Goal: Information Seeking & Learning: Find specific fact

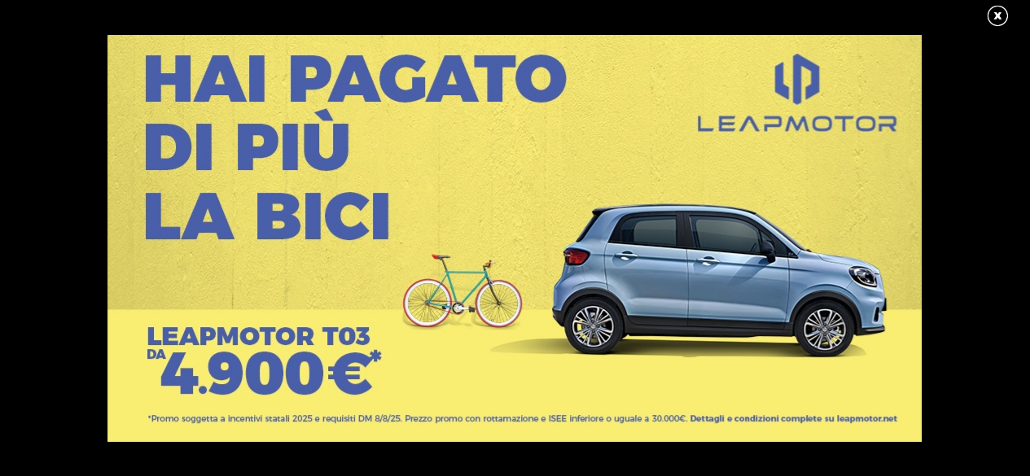
click at [1002, 14] on link at bounding box center [1006, 16] width 41 height 24
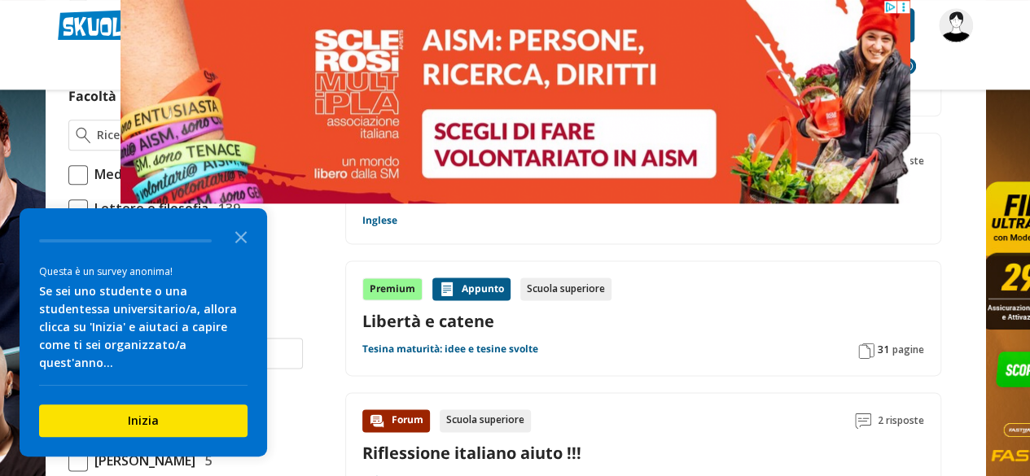
scroll to position [938, 0]
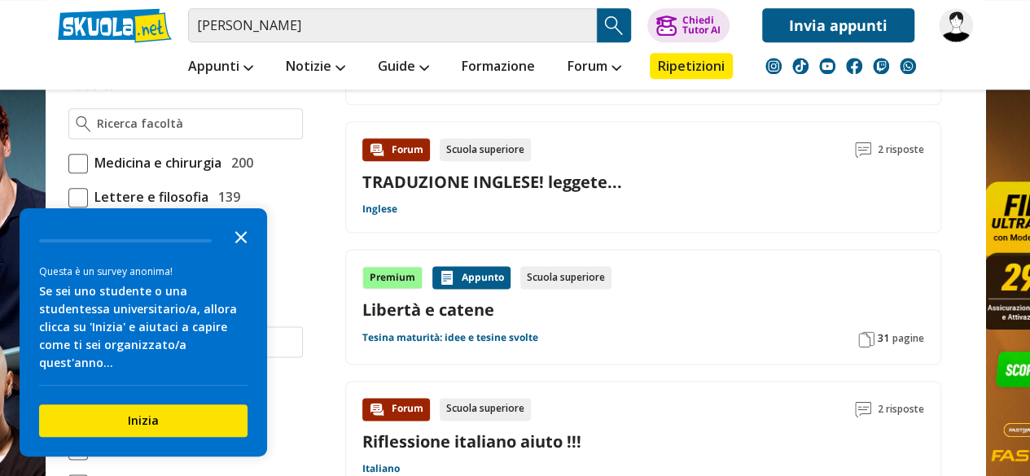
click at [236, 244] on polygon "Close the survey" at bounding box center [241, 237] width 12 height 12
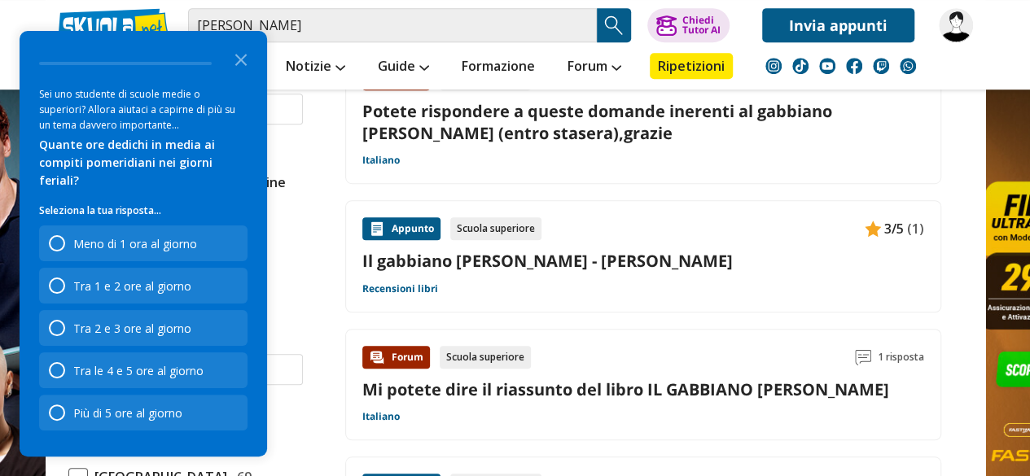
scroll to position [0, 0]
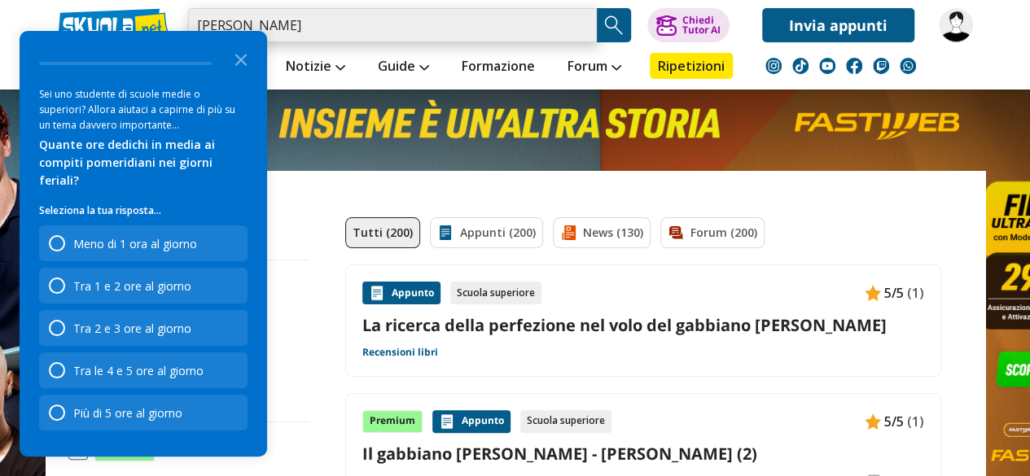
click at [321, 22] on input "gabbiano jonathan" at bounding box center [392, 25] width 409 height 34
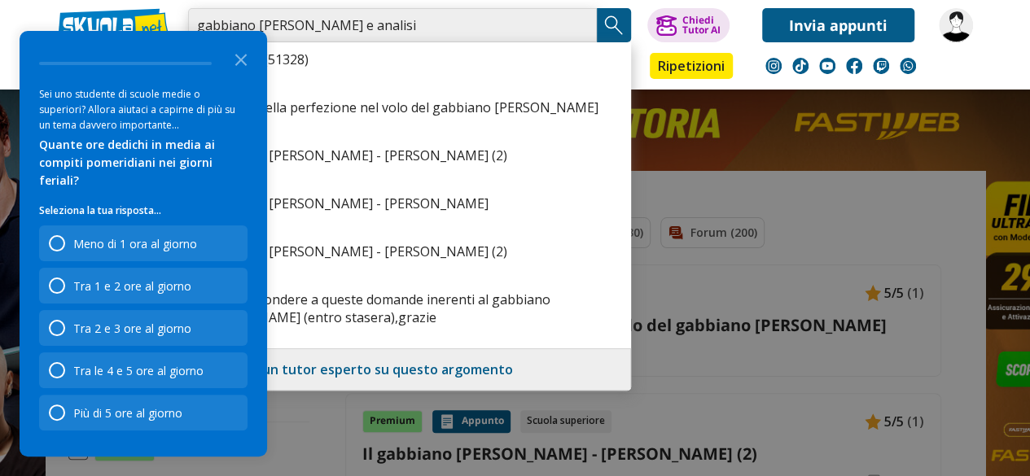
type input "gabbiano [PERSON_NAME] e analisi"
